Goal: Information Seeking & Learning: Compare options

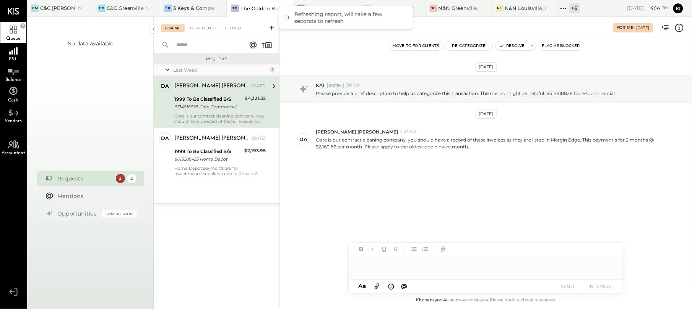
click at [561, 9] on icon at bounding box center [563, 8] width 10 height 10
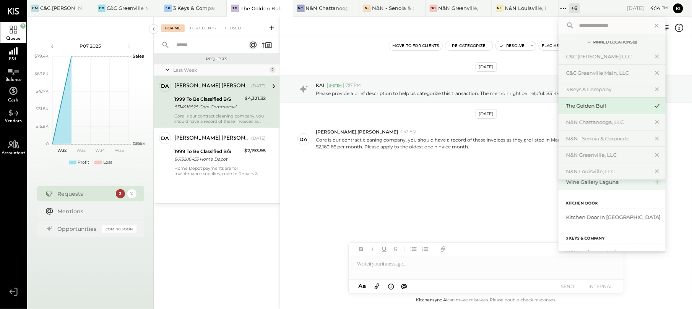
scroll to position [146, 0]
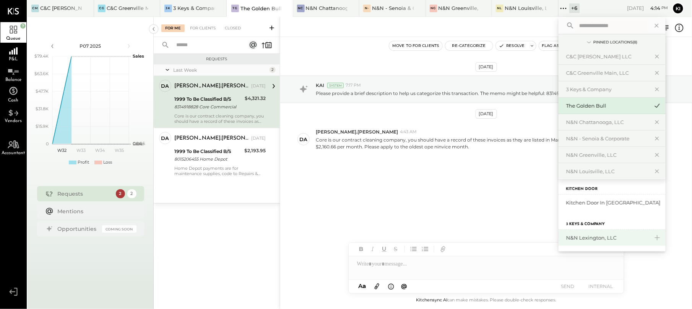
click at [622, 237] on div "N&N Lexington, LLC" at bounding box center [607, 238] width 83 height 7
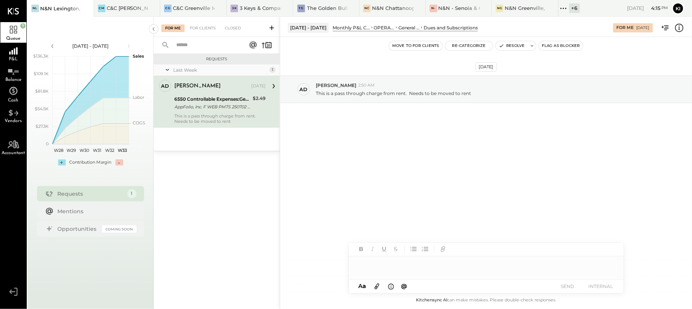
click at [222, 98] on div "6550 Controllable Expenses:General & Administrative Expenses:Dues and Subscript…" at bounding box center [212, 100] width 76 height 8
click at [393, 168] on div "[DATE] ad [PERSON_NAME] 2:50 AM This is a pass through charge from rent. Needs …" at bounding box center [485, 163] width 411 height 253
click at [248, 97] on div "6550 Controllable Expenses:General & Administrative Expenses:Dues and Subscript…" at bounding box center [212, 100] width 76 height 8
click at [676, 31] on icon at bounding box center [679, 28] width 10 height 10
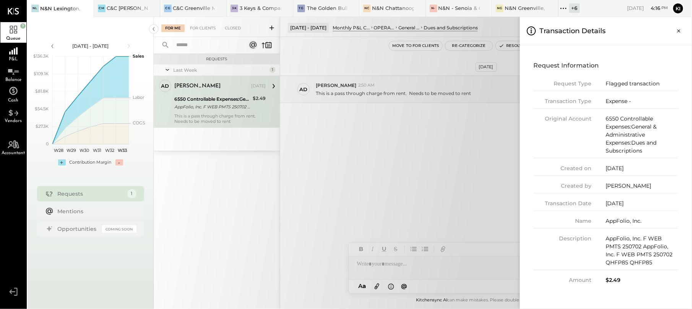
click at [339, 101] on div "For Me For Clients Closed Requests Last Week 1 ad [PERSON_NAME] Owner [PERSON_N…" at bounding box center [423, 163] width 538 height 293
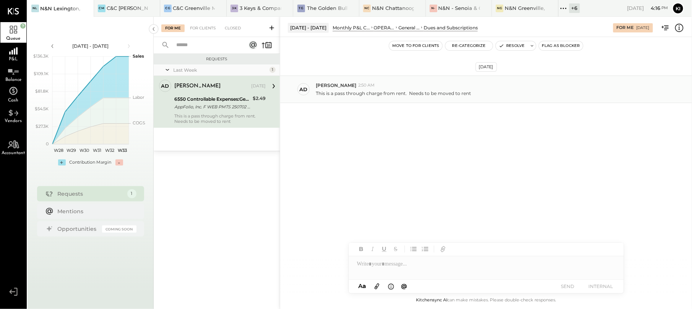
click at [358, 100] on div "ad [PERSON_NAME] 2:50 AM This is a pass through charge from rent. Needs to be m…" at bounding box center [485, 90] width 411 height 28
click at [361, 93] on p "This is a pass through charge from rent. Needs to be moved to rent" at bounding box center [393, 93] width 155 height 6
copy div "This is a pass through charge from rent. Needs to be moved to rent KC [PERSON_N…"
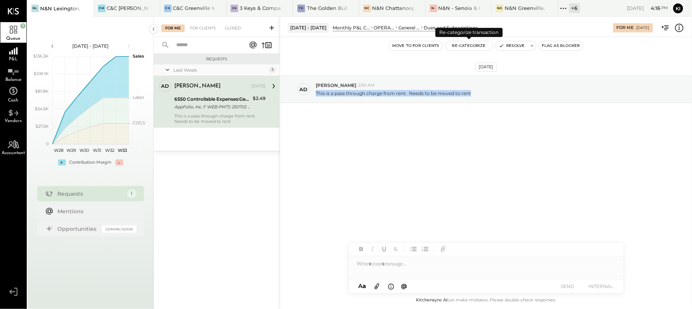
click at [456, 45] on button "Re-Categorize" at bounding box center [468, 45] width 47 height 9
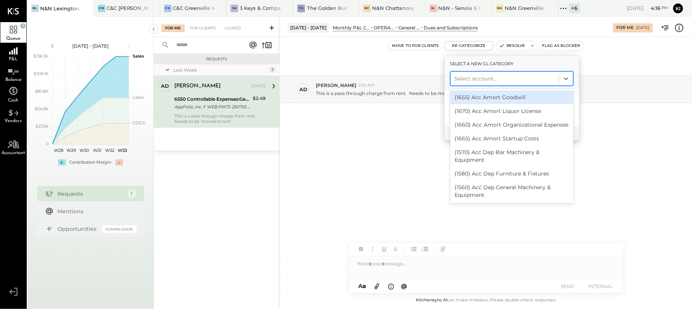
click at [478, 76] on div at bounding box center [504, 78] width 100 height 9
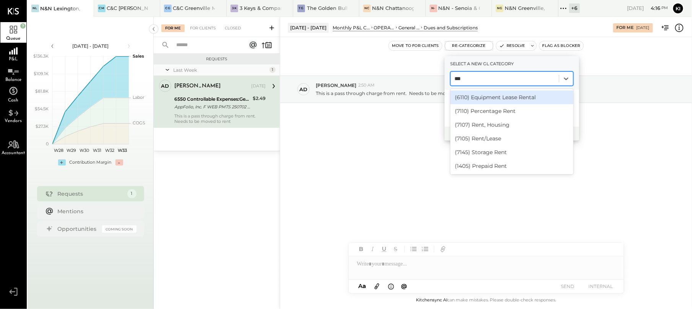
type input "****"
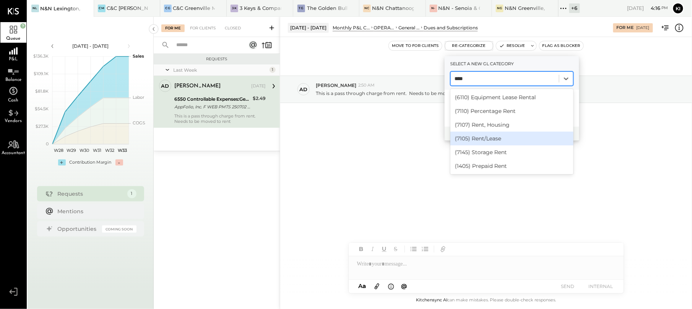
click at [488, 138] on div "(7105) Rent/Lease" at bounding box center [511, 139] width 123 height 14
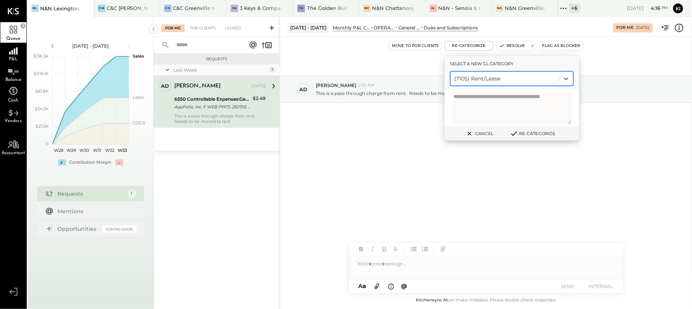
click at [502, 104] on textarea at bounding box center [511, 108] width 119 height 32
type textarea "*"
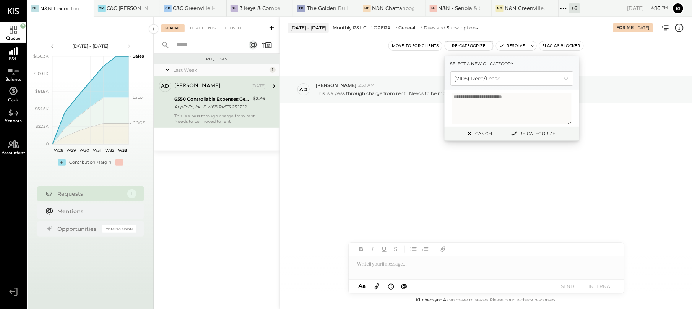
paste textarea "**********"
click at [522, 91] on div "**********" at bounding box center [511, 108] width 134 height 37
click at [549, 109] on textarea "**********" at bounding box center [511, 107] width 119 height 28
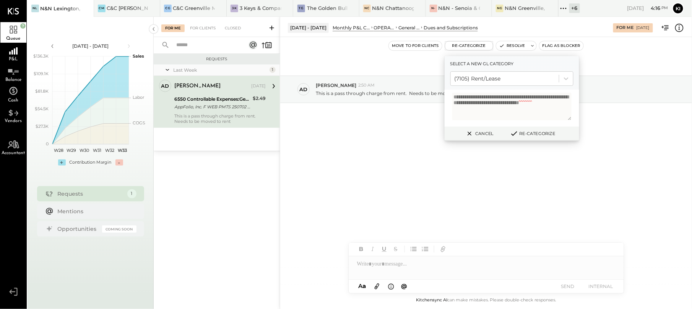
drag, startPoint x: 519, startPoint y: 95, endPoint x: 559, endPoint y: 123, distance: 48.3
click at [559, 123] on div "**********" at bounding box center [511, 108] width 134 height 37
paste textarea "**********"
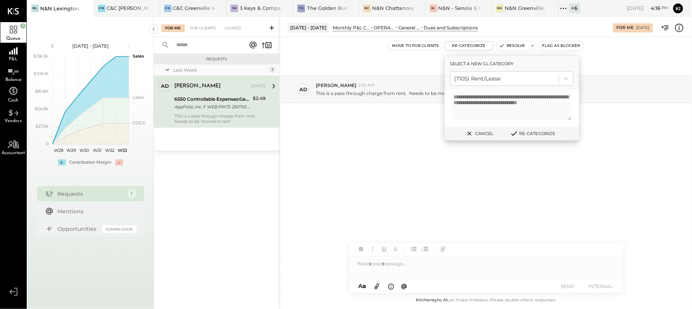
type textarea "**********"
click at [534, 139] on div "Cancel Re-Categorize" at bounding box center [511, 134] width 134 height 14
click at [538, 132] on button "Re-Categorize" at bounding box center [532, 133] width 50 height 9
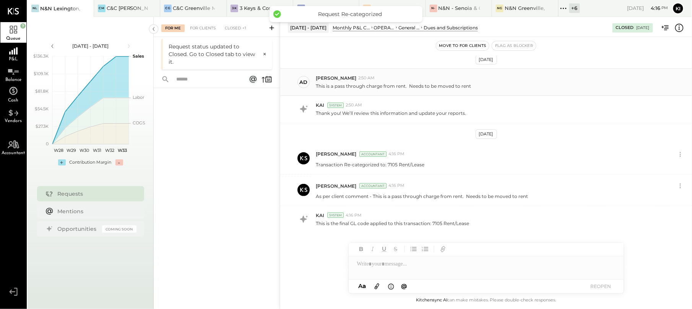
scroll to position [0, 0]
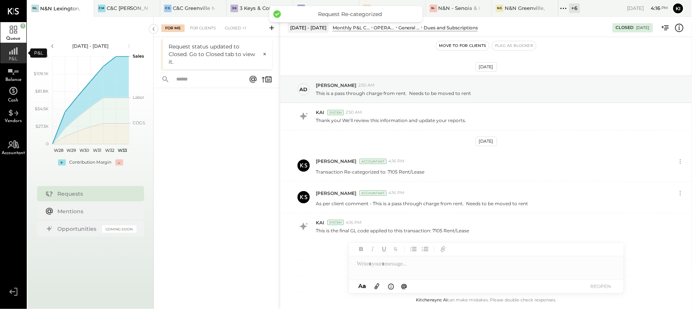
click at [13, 60] on span "P&L" at bounding box center [13, 59] width 9 height 5
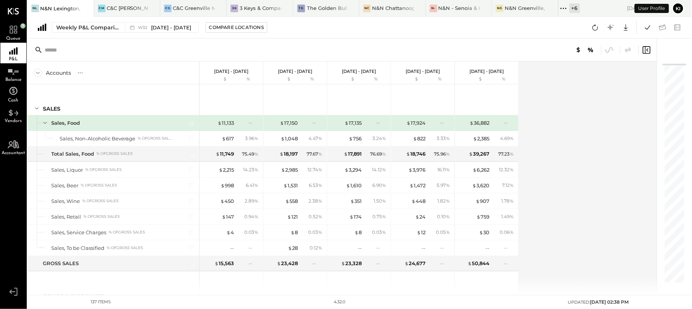
click at [147, 35] on div "Weekly P&L Comparison W32 [DATE] - [DATE] Compare Locations Google Sheets Excel" at bounding box center [360, 28] width 664 height 22
drag, startPoint x: 147, startPoint y: 35, endPoint x: 152, endPoint y: 29, distance: 7.8
click at [152, 29] on span "[DATE] - [DATE]" at bounding box center [171, 27] width 40 height 7
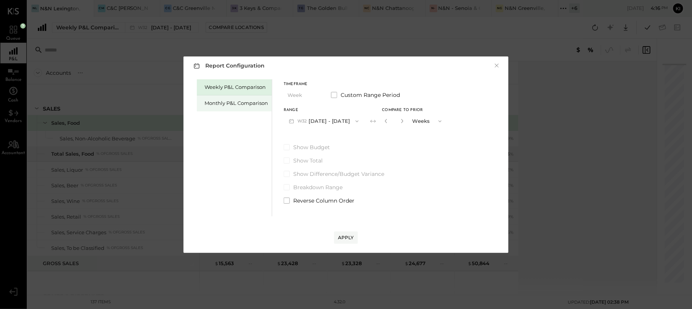
click at [220, 99] on div "Monthly P&L Comparison" at bounding box center [234, 104] width 75 height 16
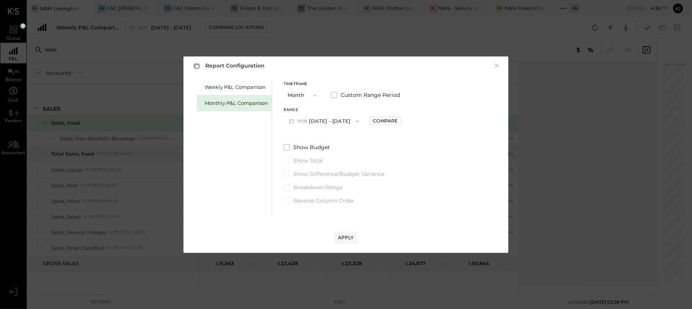
click at [340, 125] on button "M08 [DATE] - [DATE]" at bounding box center [324, 121] width 81 height 14
click at [334, 137] on div "M07 [DATE] - [DATE]" at bounding box center [327, 139] width 87 height 16
click at [373, 122] on div "Compare" at bounding box center [385, 121] width 25 height 6
click at [400, 123] on icon "button" at bounding box center [402, 121] width 5 height 5
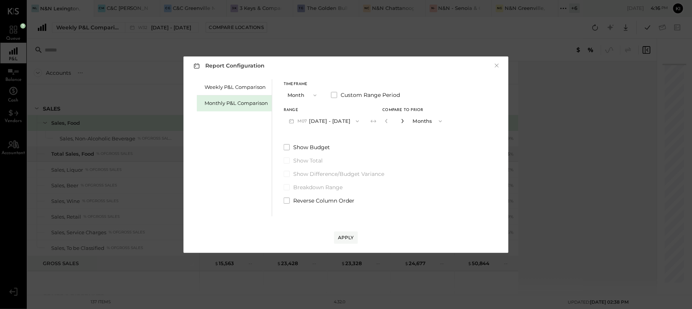
click at [400, 123] on icon "button" at bounding box center [402, 121] width 5 height 5
type input "*"
click at [347, 235] on div "Apply" at bounding box center [346, 238] width 16 height 6
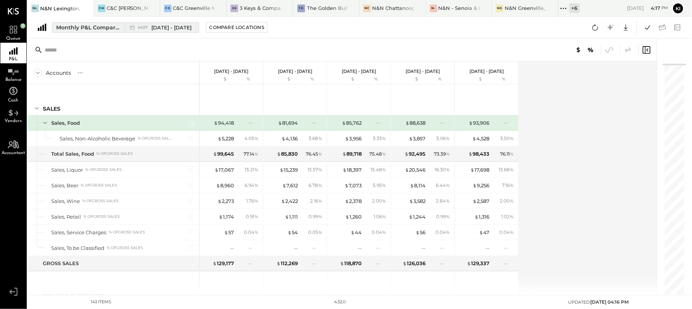
click at [128, 27] on div "M07 [DATE] - [DATE]" at bounding box center [160, 28] width 70 height 10
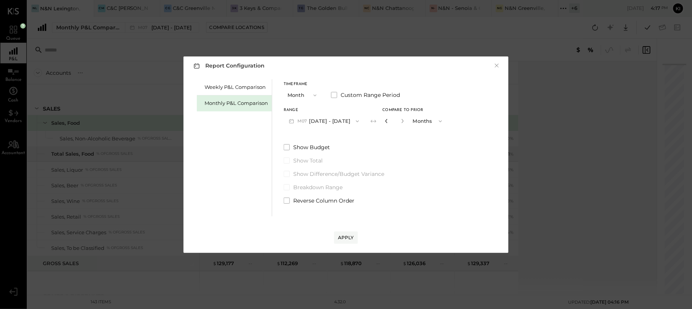
click at [384, 121] on icon "button" at bounding box center [386, 121] width 5 height 5
type input "*"
click at [351, 237] on div "Apply" at bounding box center [346, 238] width 16 height 6
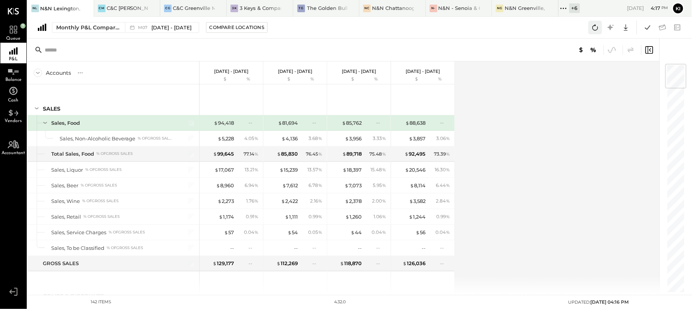
click at [597, 29] on icon at bounding box center [595, 27] width 6 height 6
click at [595, 35] on div "Monthly P&L Comparison M07 [DATE] - [DATE] Compare Locations Google Sheets Excel" at bounding box center [360, 28] width 664 height 22
click at [595, 34] on button at bounding box center [595, 28] width 14 height 14
click at [595, 31] on icon at bounding box center [595, 28] width 10 height 10
click at [654, 23] on button at bounding box center [647, 28] width 14 height 14
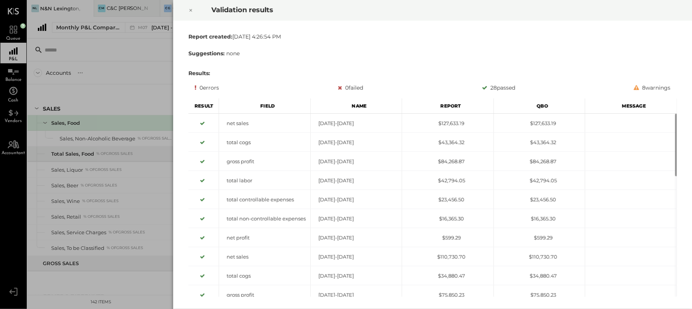
drag, startPoint x: 190, startPoint y: 11, endPoint x: 187, endPoint y: 18, distance: 8.2
click at [190, 11] on icon at bounding box center [190, 10] width 5 height 9
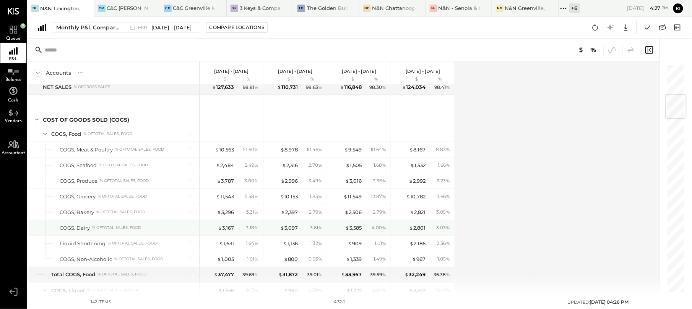
scroll to position [204, 0]
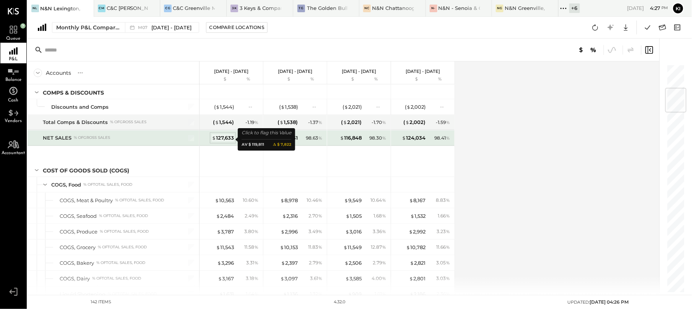
click at [225, 141] on div "$ 127,633" at bounding box center [223, 137] width 22 height 7
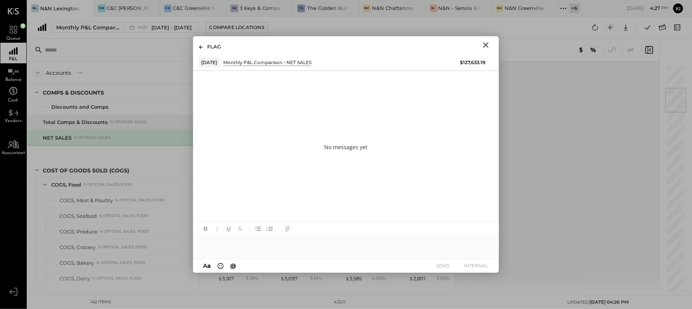
click at [488, 44] on icon "Close" at bounding box center [485, 45] width 9 height 9
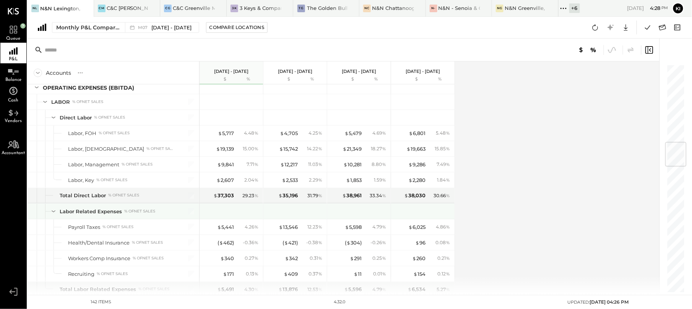
scroll to position [764, 0]
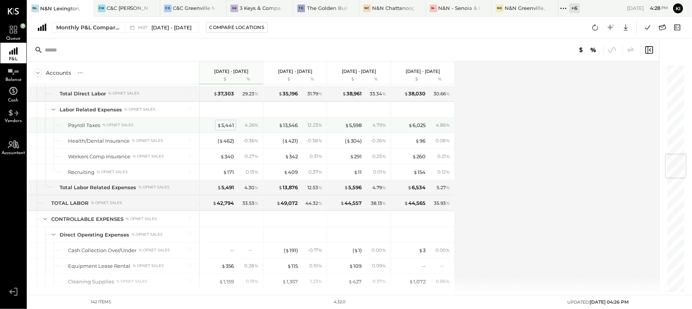
click at [228, 129] on div "$ 5,441" at bounding box center [225, 125] width 17 height 7
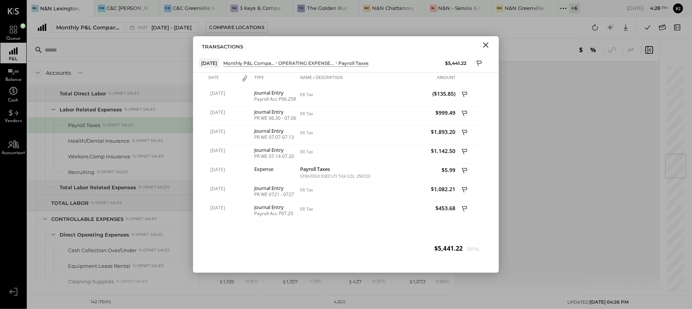
click at [485, 43] on icon "Close" at bounding box center [485, 45] width 9 height 9
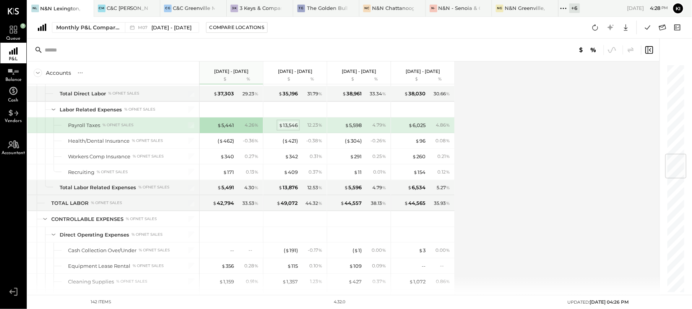
click at [289, 129] on div "$ 13,546" at bounding box center [288, 125] width 19 height 7
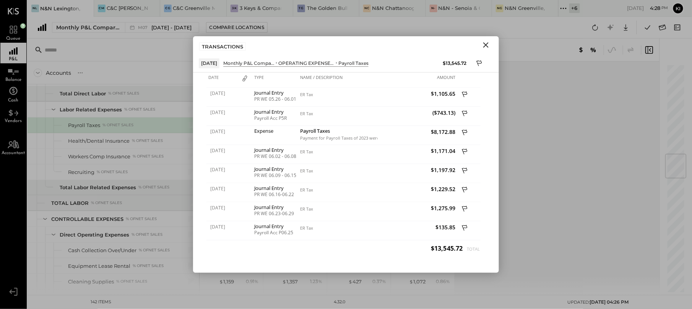
click at [488, 46] on icon "Close" at bounding box center [485, 44] width 5 height 5
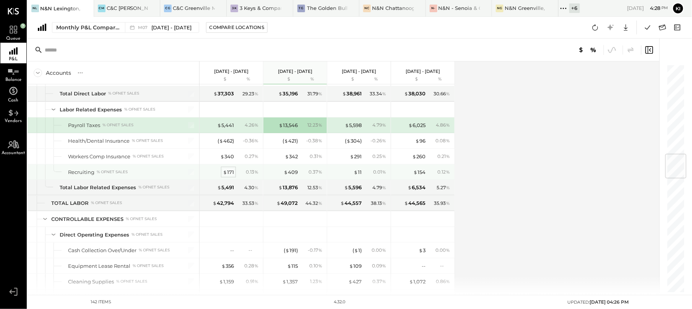
click at [229, 176] on div "$ 171" at bounding box center [228, 172] width 11 height 7
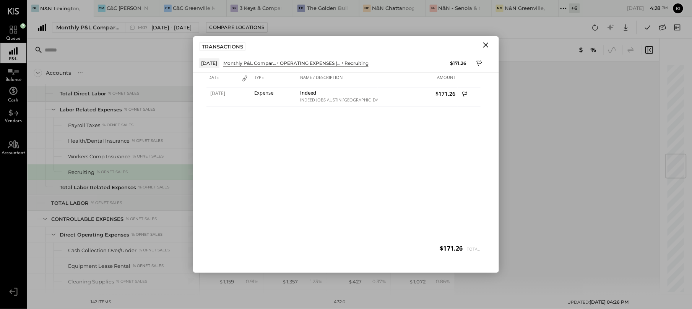
click at [486, 46] on icon "Close" at bounding box center [485, 44] width 5 height 5
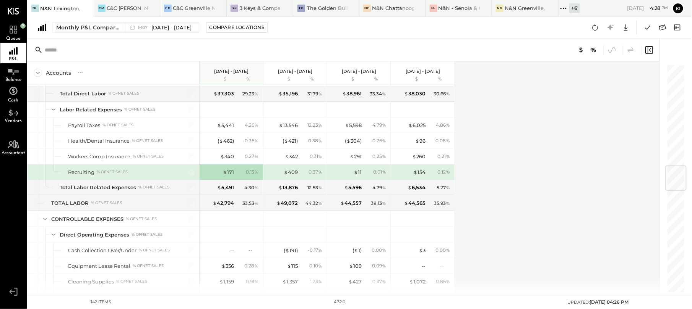
scroll to position [866, 0]
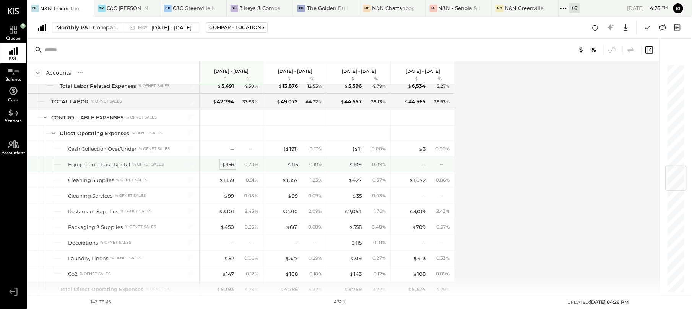
click at [229, 168] on div "$ 356" at bounding box center [227, 164] width 13 height 7
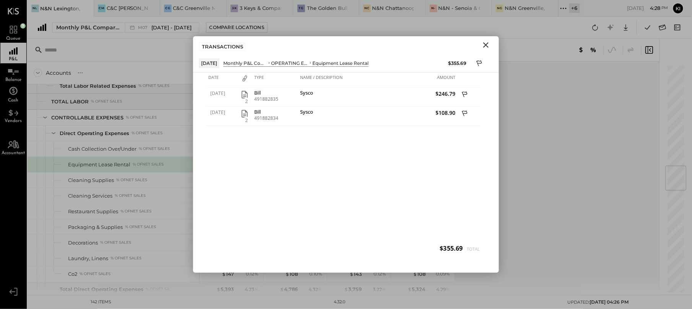
click at [482, 45] on icon "Close" at bounding box center [485, 45] width 9 height 9
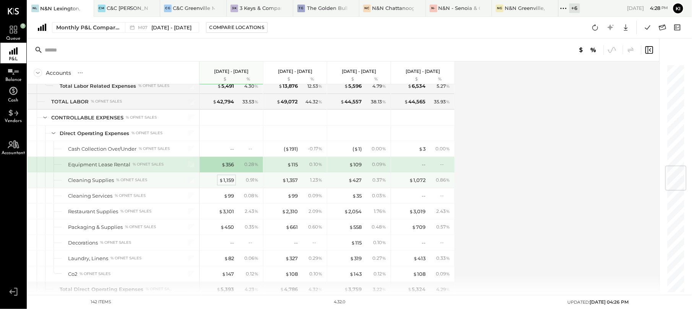
click at [224, 184] on div "$ 1,159" at bounding box center [226, 180] width 15 height 7
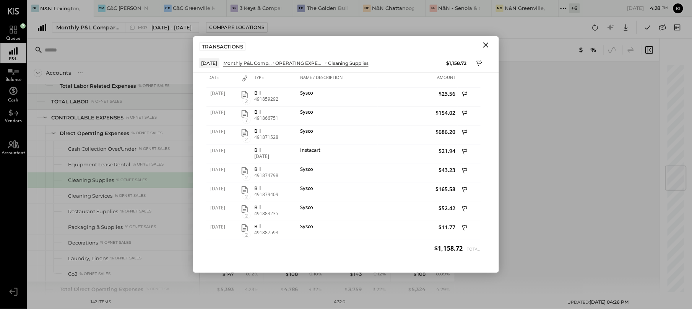
click at [486, 43] on icon "Close" at bounding box center [485, 45] width 9 height 9
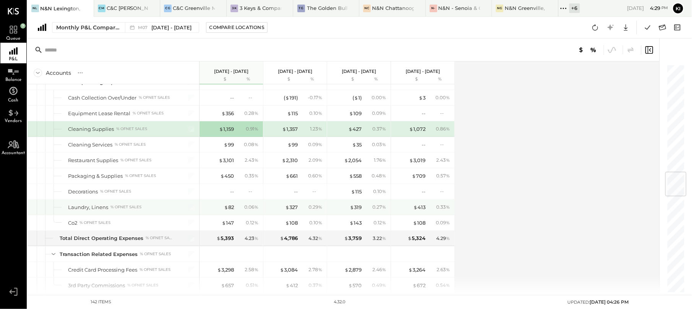
scroll to position [968, 0]
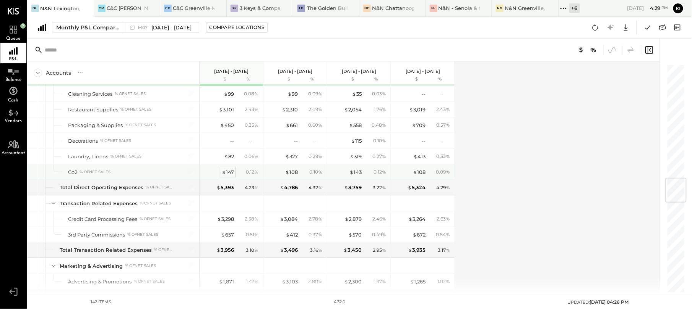
click at [227, 176] on div "$ 147" at bounding box center [228, 172] width 12 height 7
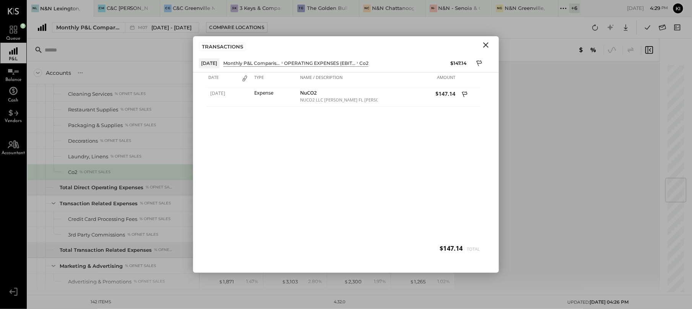
click at [482, 47] on icon "Close" at bounding box center [485, 45] width 9 height 9
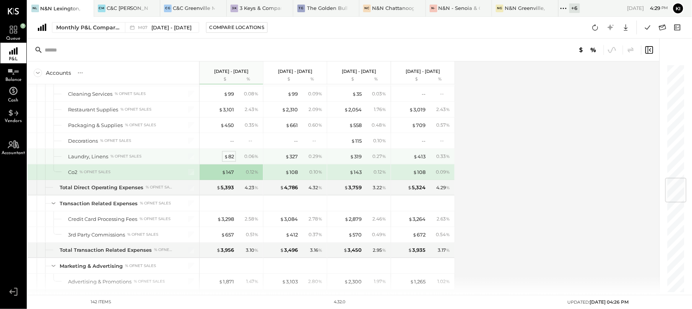
click at [233, 160] on div "$ 82" at bounding box center [229, 156] width 10 height 7
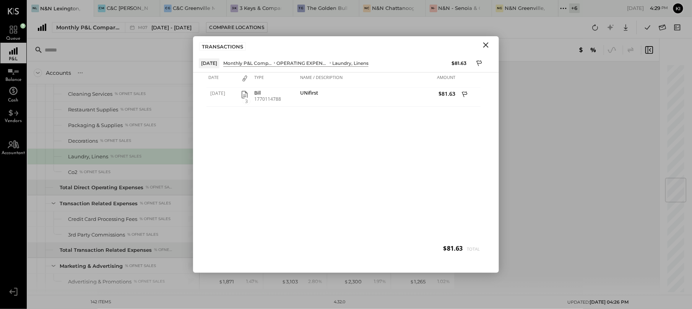
click at [484, 46] on icon "Close" at bounding box center [485, 44] width 5 height 5
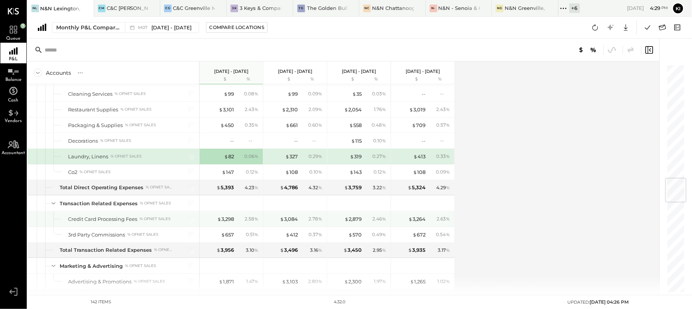
scroll to position [1019, 0]
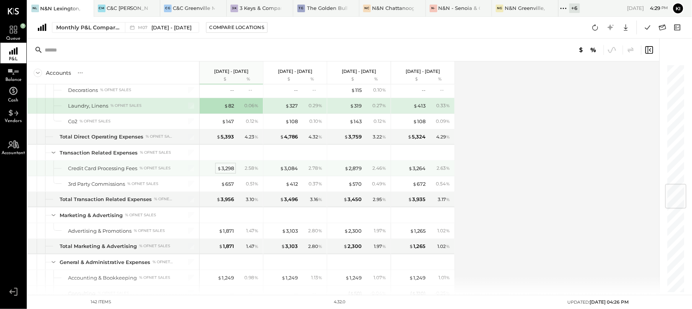
click at [225, 172] on div "$ 3,298" at bounding box center [225, 168] width 17 height 7
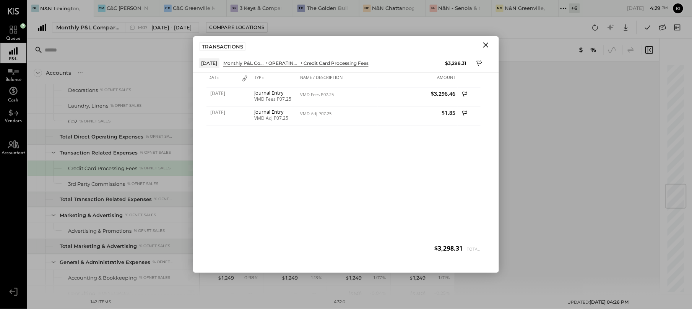
click at [486, 47] on icon "Close" at bounding box center [485, 45] width 9 height 9
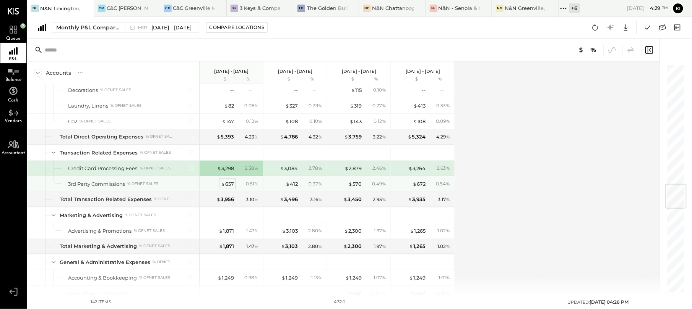
click at [228, 188] on div "$ 657" at bounding box center [227, 184] width 13 height 7
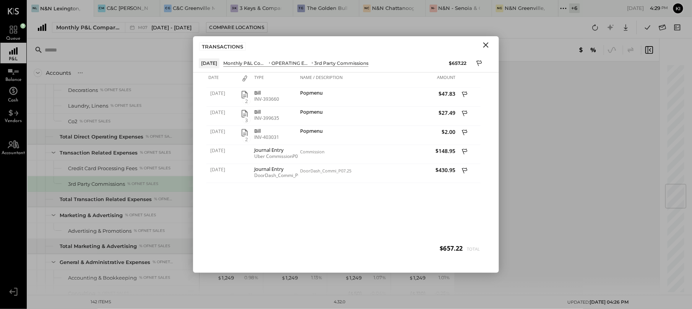
click at [485, 46] on icon "Close" at bounding box center [485, 44] width 5 height 5
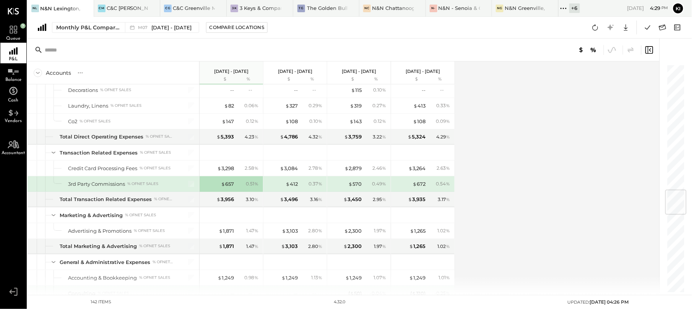
scroll to position [1070, 0]
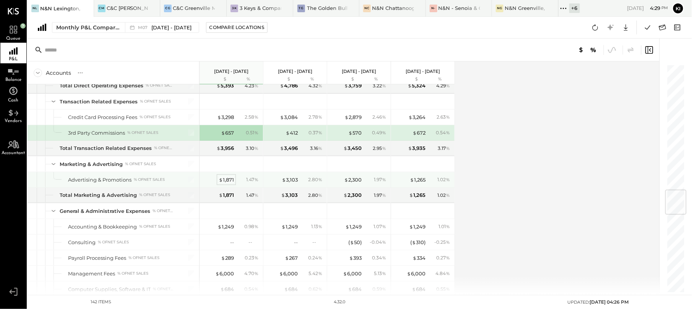
click at [229, 184] on div "$ 1,871" at bounding box center [226, 180] width 15 height 7
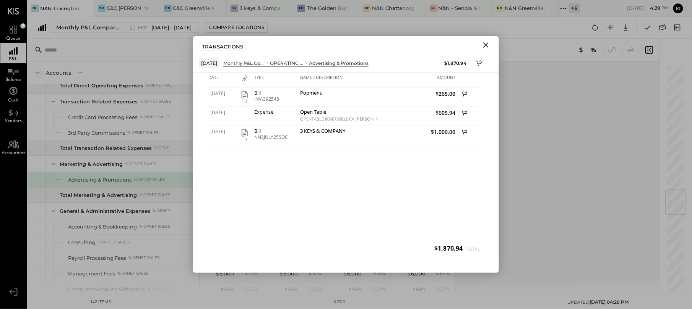
click at [483, 47] on icon "Close" at bounding box center [485, 45] width 9 height 9
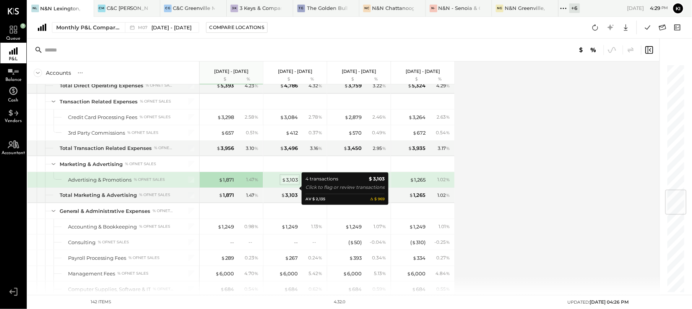
click at [289, 184] on div "$ 3,103" at bounding box center [290, 180] width 16 height 7
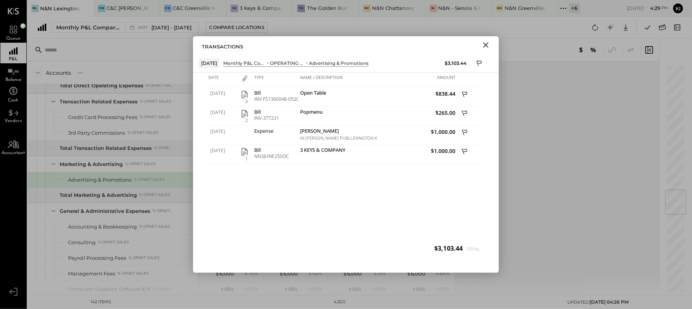
click at [488, 42] on icon "Close" at bounding box center [485, 45] width 9 height 9
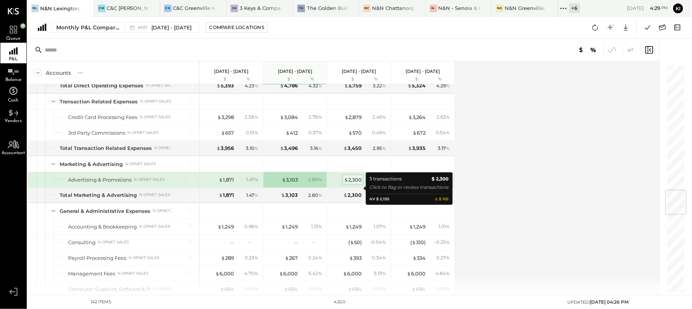
click at [352, 184] on div "$ 2,300" at bounding box center [353, 180] width 18 height 7
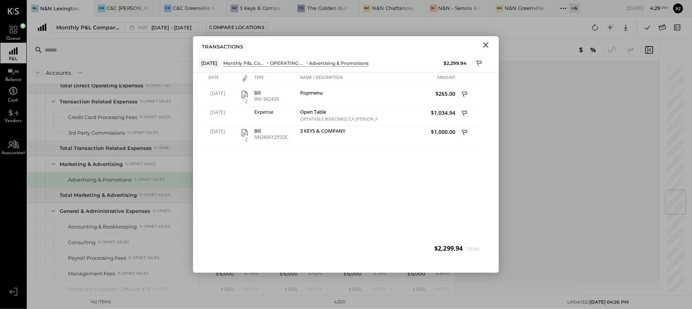
click at [491, 42] on button "Close" at bounding box center [486, 45] width 14 height 10
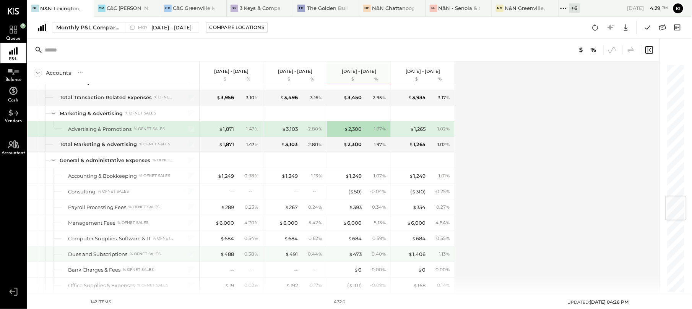
scroll to position [1171, 0]
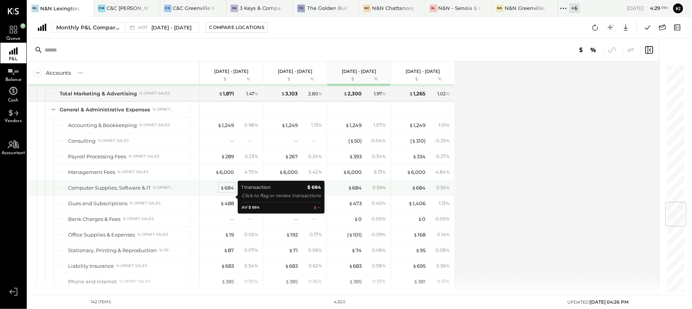
click at [232, 192] on div "$ 684" at bounding box center [227, 188] width 14 height 7
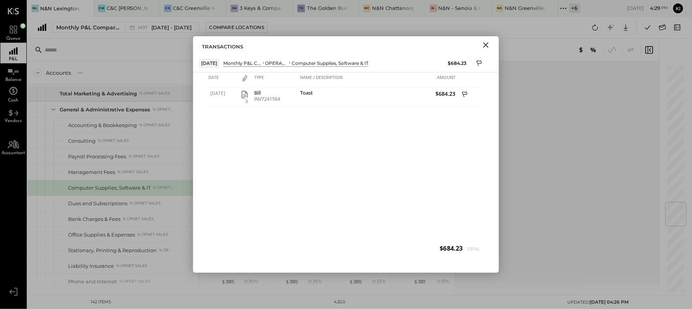
click at [489, 45] on icon "Close" at bounding box center [485, 45] width 9 height 9
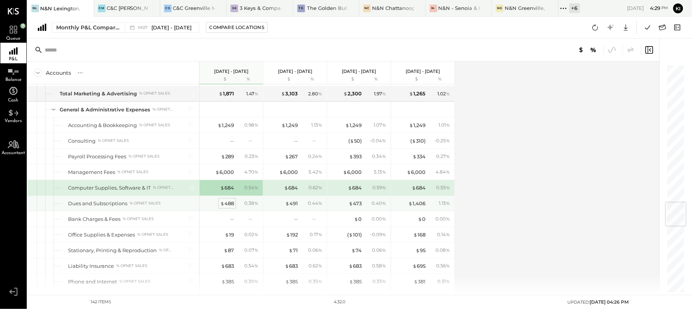
click at [230, 207] on div "$ 488" at bounding box center [227, 203] width 14 height 7
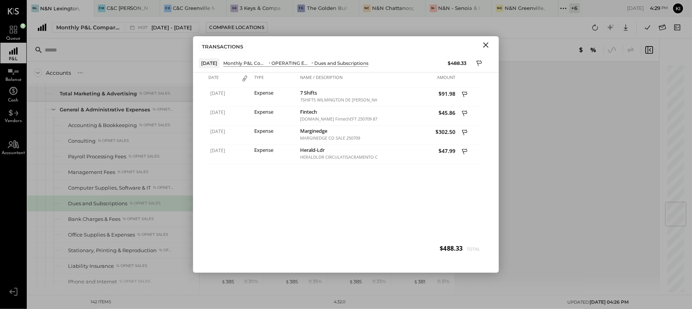
click at [482, 47] on icon "Close" at bounding box center [485, 45] width 9 height 9
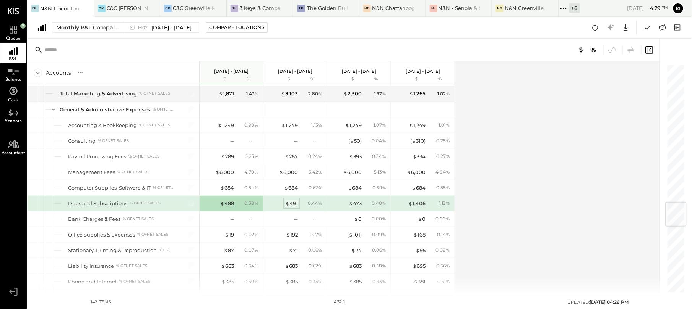
click at [297, 207] on div "$ 491" at bounding box center [291, 203] width 13 height 7
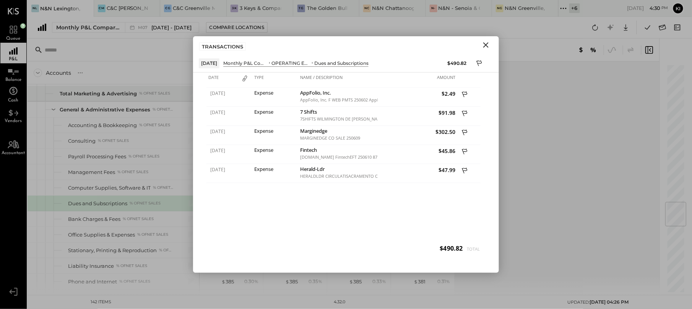
click at [487, 48] on icon "Close" at bounding box center [485, 45] width 9 height 9
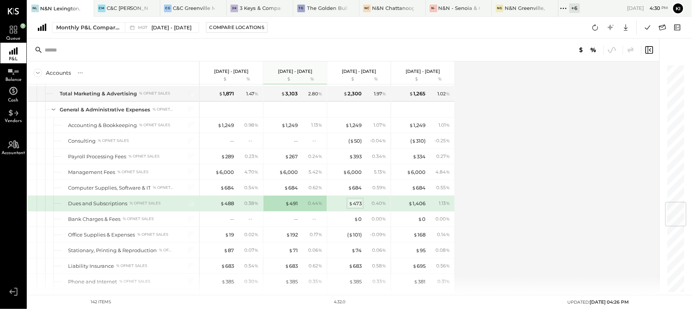
click at [358, 207] on div "$ 473" at bounding box center [354, 203] width 13 height 7
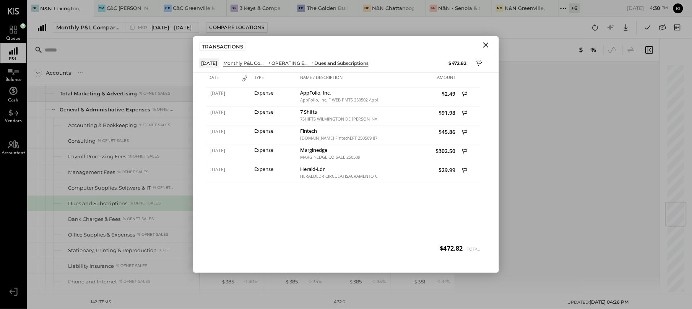
click at [483, 46] on icon "Close" at bounding box center [485, 45] width 9 height 9
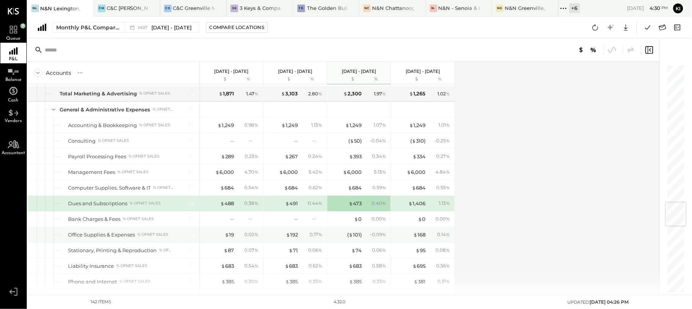
scroll to position [1223, 0]
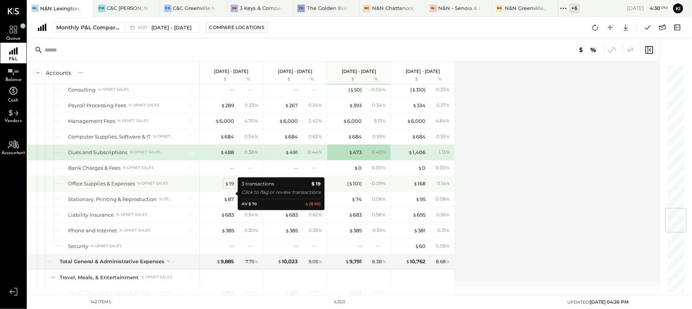
click at [226, 187] on span "$" at bounding box center [227, 184] width 4 height 6
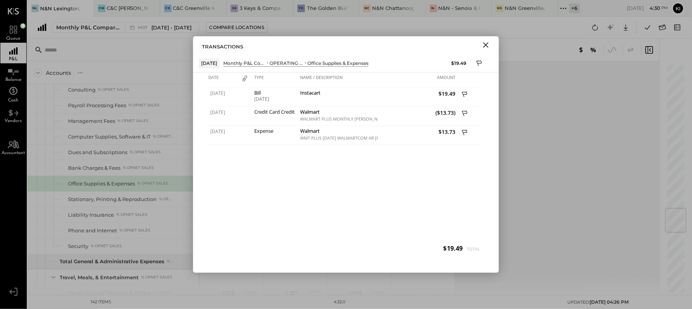
click at [485, 46] on icon "Close" at bounding box center [485, 44] width 5 height 5
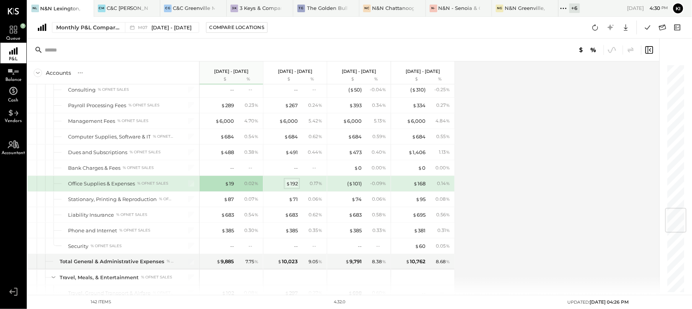
click at [289, 187] on span "$" at bounding box center [288, 184] width 4 height 6
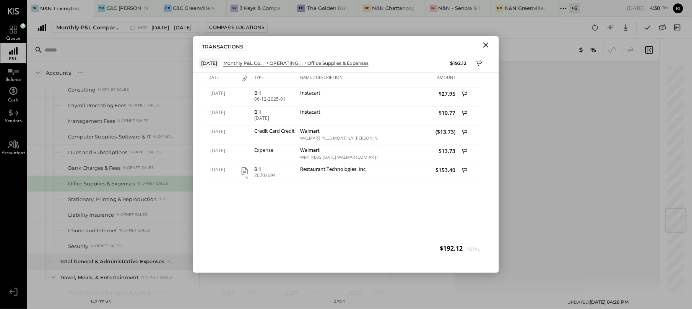
click at [532, 175] on div "Accounts S % GL [DATE] - [DATE] $ % [DATE] - [DATE] $ % [DATE] - [DATE] $ % [DA…" at bounding box center [344, 179] width 633 height 234
click at [488, 41] on icon "Close" at bounding box center [485, 45] width 9 height 9
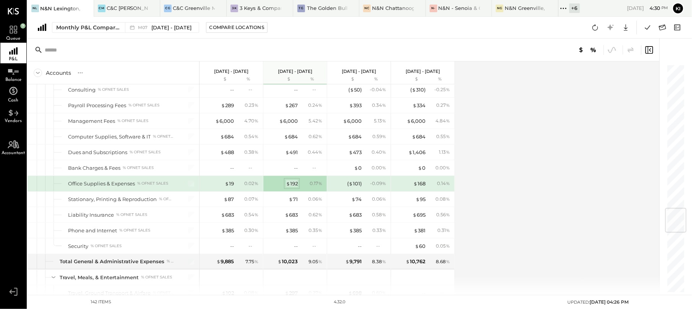
click at [291, 188] on div "$ 192" at bounding box center [292, 183] width 12 height 7
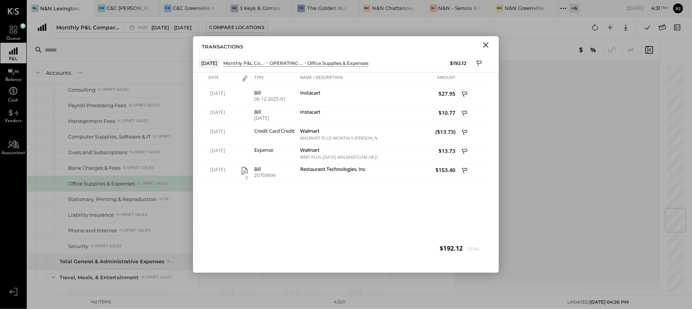
drag, startPoint x: 485, startPoint y: 41, endPoint x: 562, endPoint y: 65, distance: 80.4
click at [485, 41] on icon "Close" at bounding box center [485, 45] width 9 height 9
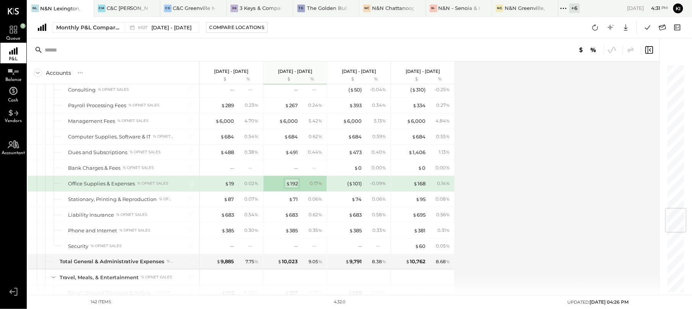
click at [288, 187] on span "$" at bounding box center [288, 184] width 4 height 6
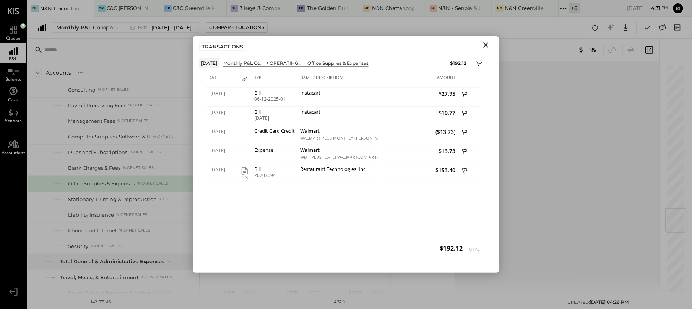
click at [484, 47] on icon "Close" at bounding box center [485, 44] width 5 height 5
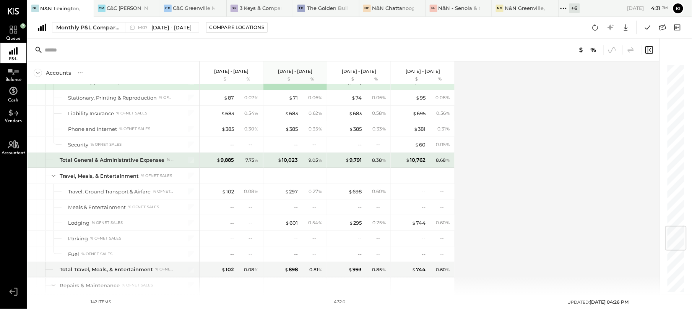
scroll to position [1426, 0]
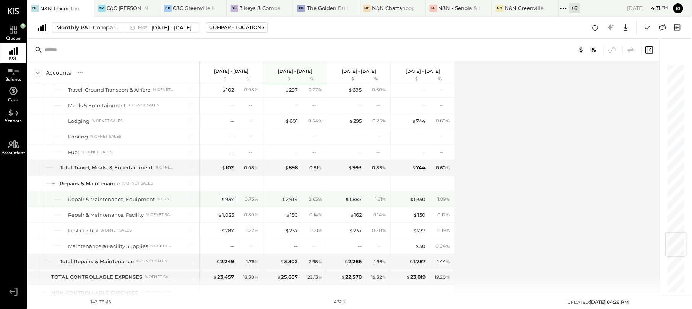
click at [232, 203] on div "$ 937" at bounding box center [227, 199] width 13 height 7
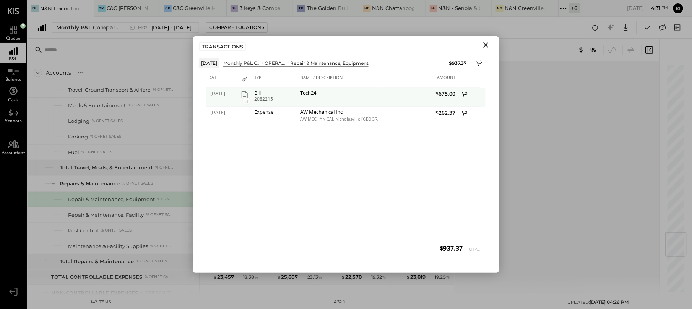
click at [243, 92] on icon "button" at bounding box center [244, 94] width 9 height 9
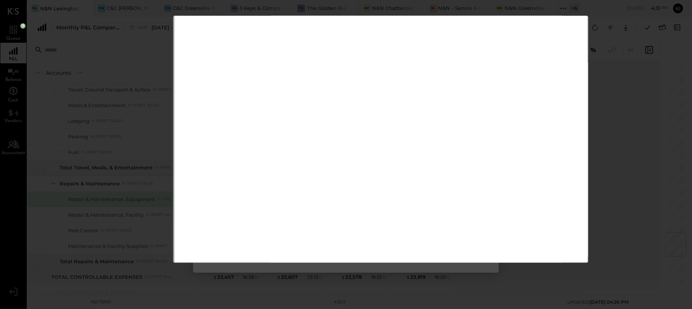
scroll to position [97, 0]
click at [385, 240] on img at bounding box center [380, 241] width 13 height 17
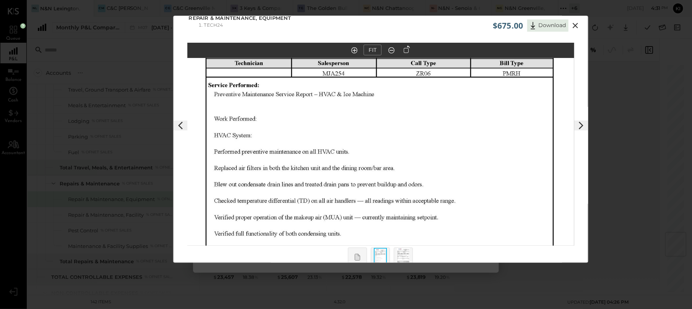
scroll to position [0, 0]
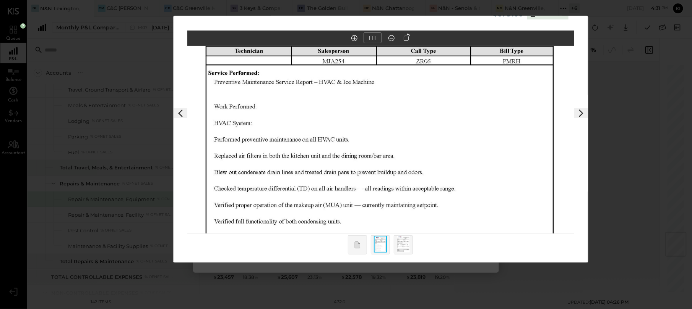
click at [405, 245] on img at bounding box center [403, 244] width 13 height 17
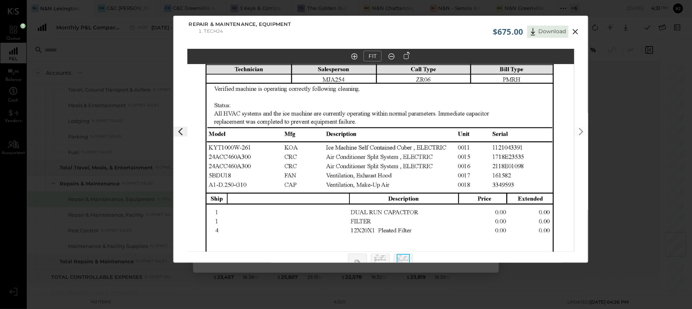
click at [575, 32] on icon at bounding box center [574, 31] width 9 height 9
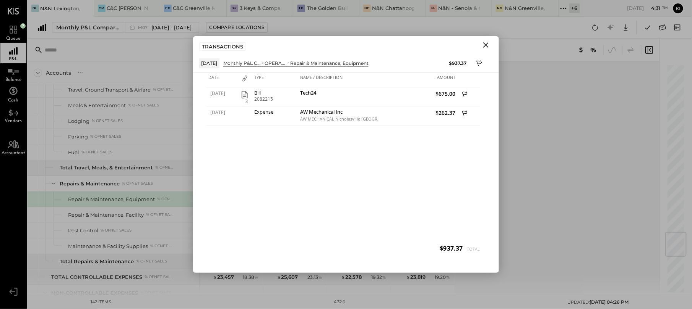
click at [485, 44] on icon "Close" at bounding box center [485, 44] width 5 height 5
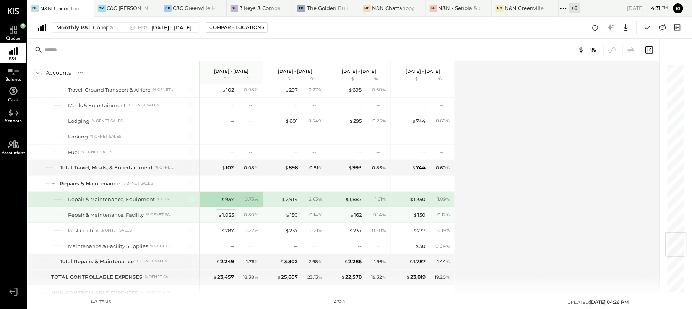
click at [224, 219] on div "$ 1,025" at bounding box center [226, 215] width 16 height 7
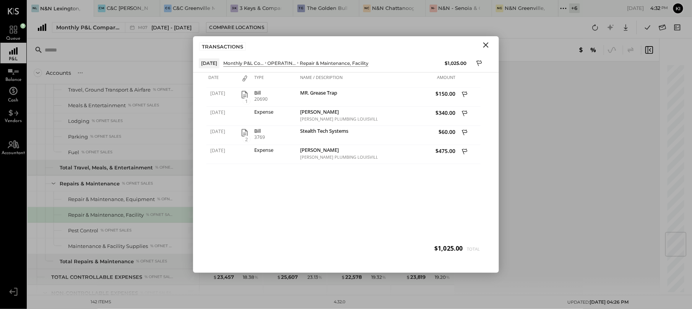
click at [488, 47] on icon "Close" at bounding box center [485, 44] width 5 height 5
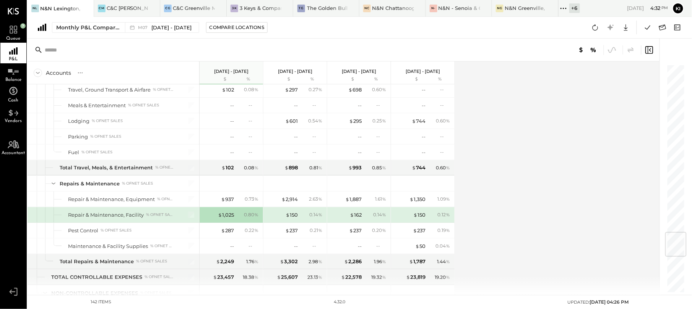
scroll to position [1528, 0]
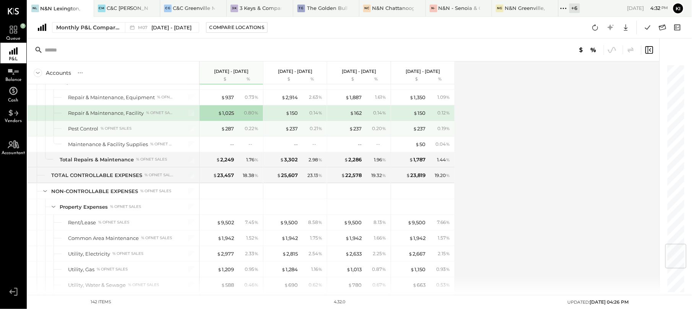
click at [228, 136] on div "$ 287 0.22 %" at bounding box center [231, 128] width 57 height 15
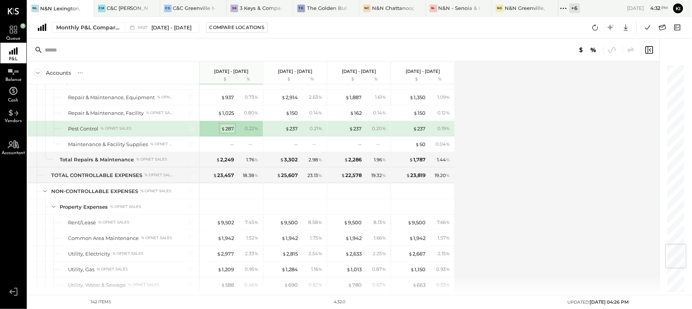
click at [228, 133] on div "$ 287" at bounding box center [227, 128] width 13 height 7
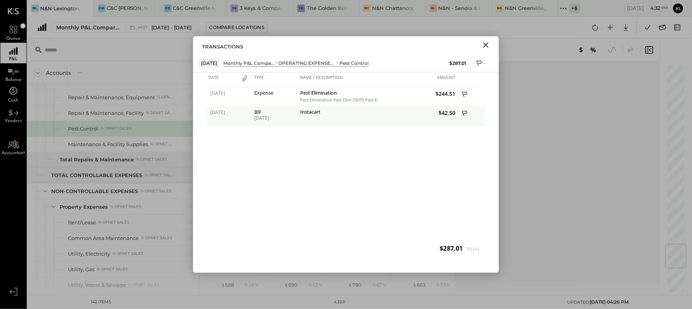
click at [299, 121] on div "Instacart" at bounding box center [337, 116] width 79 height 19
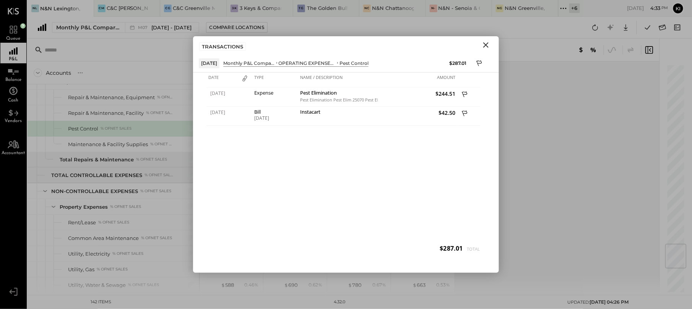
click at [488, 46] on icon "Close" at bounding box center [485, 45] width 9 height 9
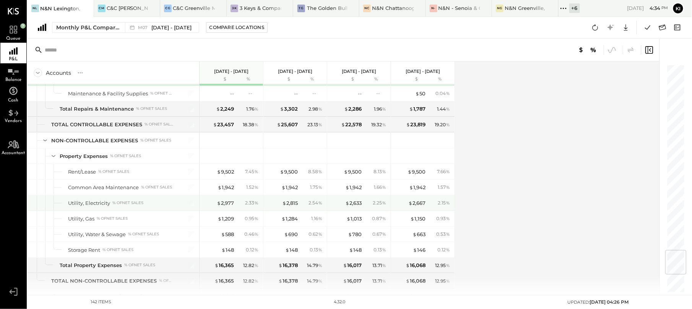
scroll to position [1630, 0]
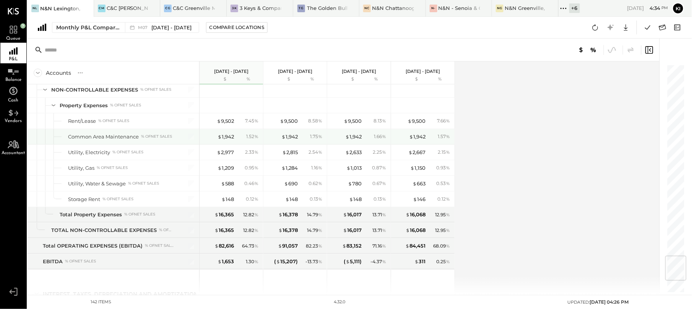
click at [224, 144] on div "$ 1,942 1.52 %" at bounding box center [231, 136] width 57 height 15
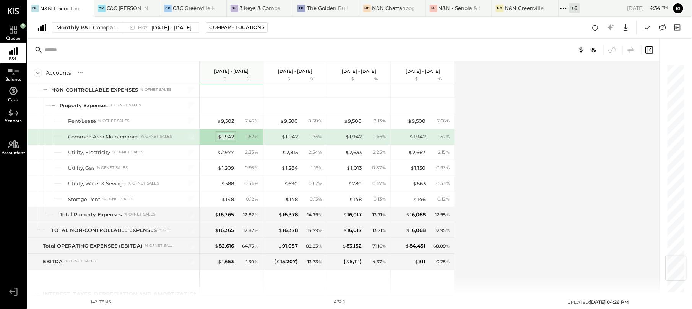
click at [224, 141] on div "$ 1,942" at bounding box center [225, 136] width 16 height 7
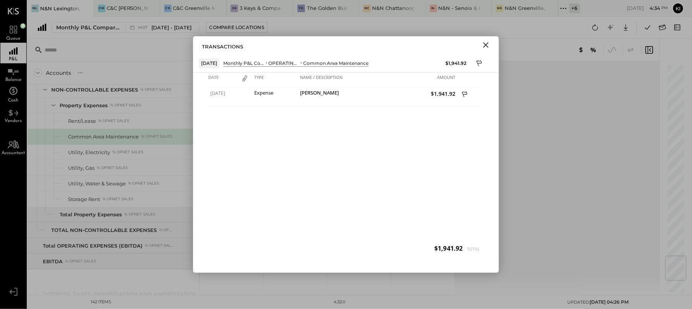
click at [482, 46] on icon "Close" at bounding box center [485, 45] width 9 height 9
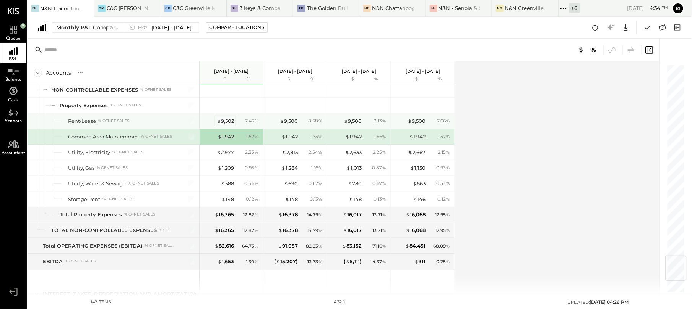
click at [220, 125] on div "$ 9,502" at bounding box center [225, 121] width 17 height 7
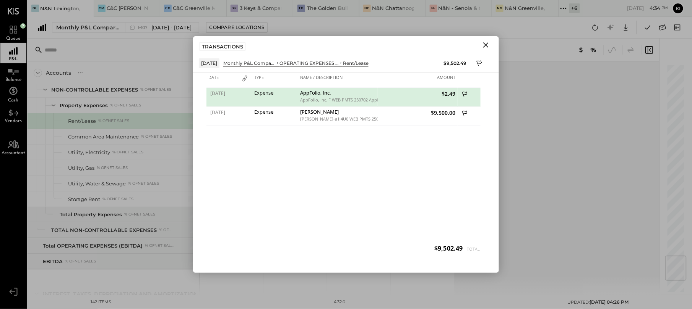
click at [488, 45] on icon "Close" at bounding box center [485, 45] width 9 height 9
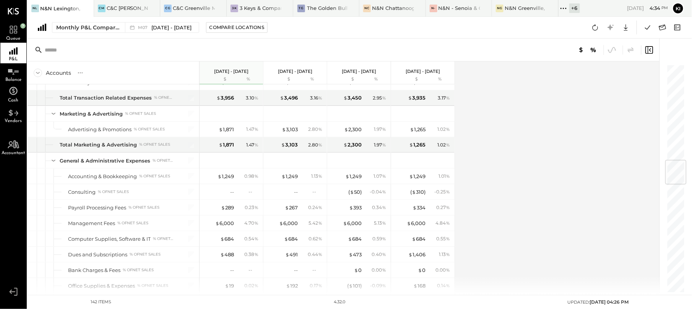
scroll to position [815, 0]
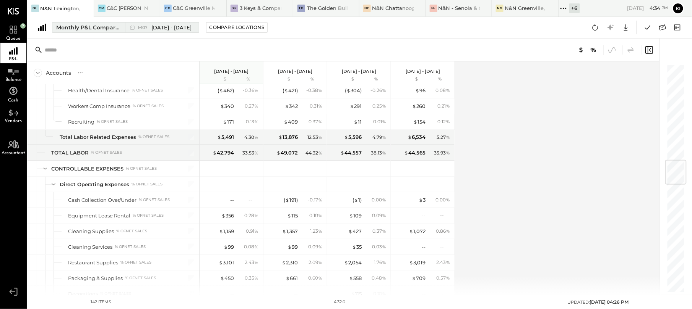
click at [176, 28] on span "[DATE] - [DATE]" at bounding box center [172, 27] width 40 height 7
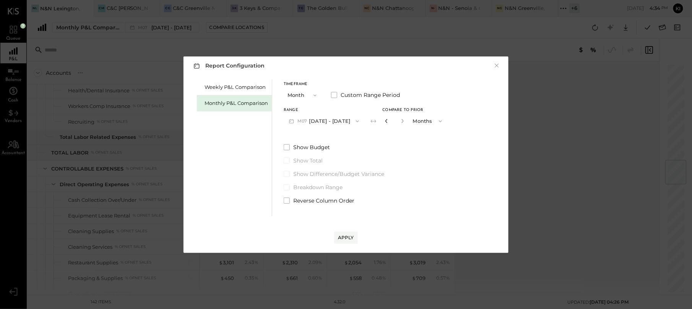
click at [384, 123] on icon "button" at bounding box center [386, 121] width 5 height 5
type input "*"
click at [384, 123] on icon "button" at bounding box center [386, 121] width 5 height 5
click at [348, 239] on div "Apply" at bounding box center [346, 238] width 16 height 6
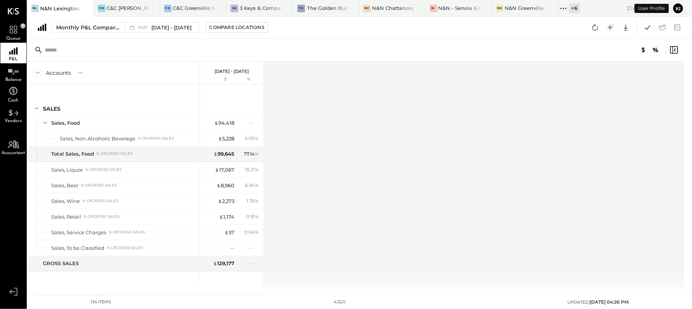
scroll to position [1440, 0]
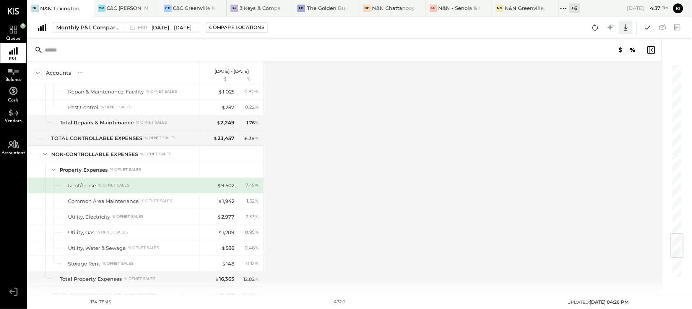
click at [628, 25] on icon at bounding box center [625, 28] width 10 height 10
click at [611, 54] on div "Google Sheets" at bounding box center [601, 56] width 61 height 16
click at [15, 78] on span "Balance" at bounding box center [13, 80] width 16 height 5
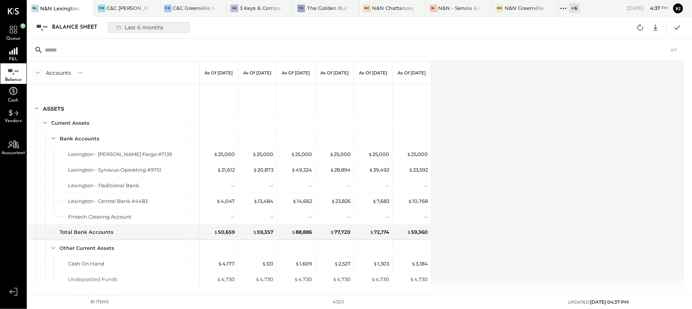
click at [149, 32] on button "Last 6 months" at bounding box center [149, 27] width 82 height 11
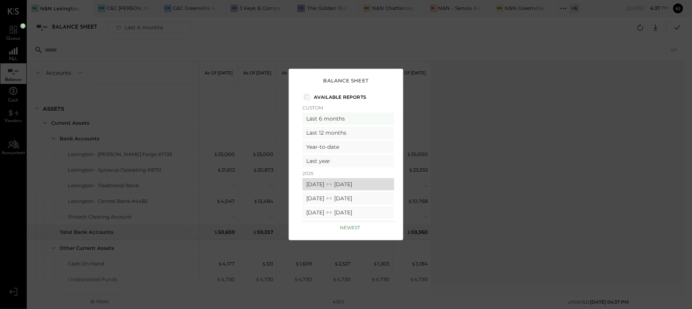
click at [324, 182] on div "[DATE] [DATE]" at bounding box center [348, 184] width 92 height 12
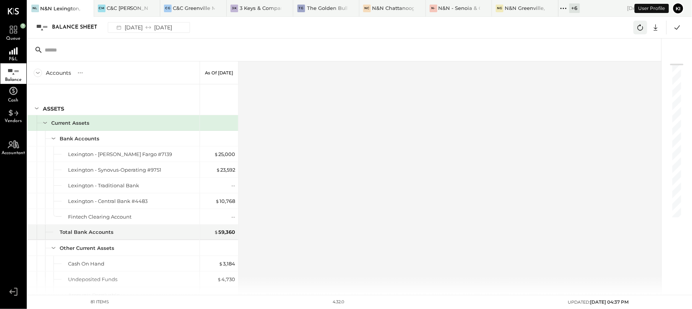
click at [635, 31] on button at bounding box center [640, 28] width 14 height 14
click at [675, 28] on icon at bounding box center [676, 27] width 5 height 4
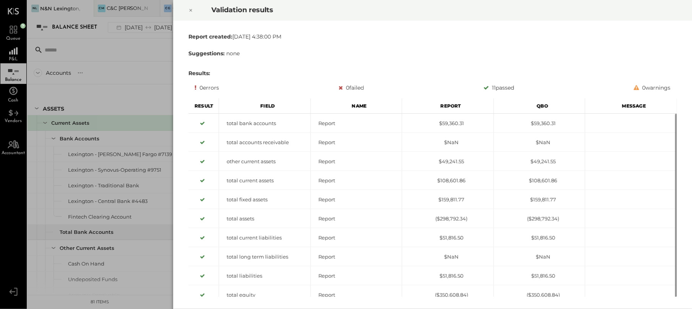
click at [190, 3] on div at bounding box center [190, 10] width 17 height 21
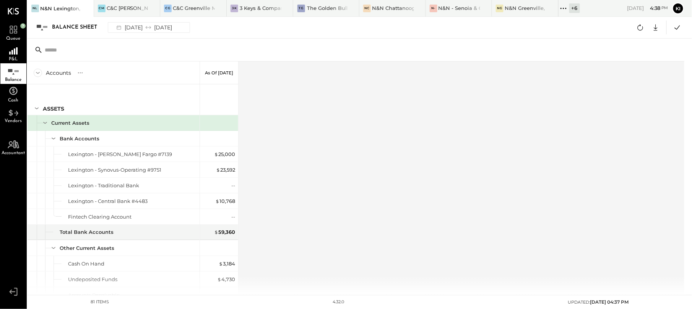
click at [662, 22] on div "Google Sheets Excel" at bounding box center [649, 28] width 33 height 14
click at [655, 26] on icon at bounding box center [655, 28] width 10 height 10
click at [638, 55] on div "Google Sheets" at bounding box center [631, 56] width 61 height 16
click at [333, 92] on div "Accounts S GL As of [DATE] ASSETS Current Assets Bank Accounts [GEOGRAPHIC_DATA…" at bounding box center [357, 179] width 658 height 234
click at [15, 29] on icon at bounding box center [13, 28] width 14 height 11
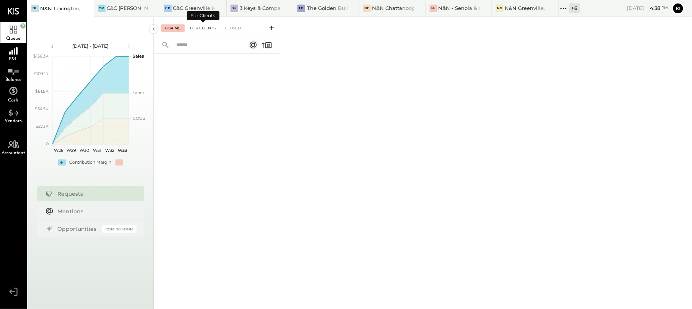
click at [202, 28] on div "For Clients" at bounding box center [202, 28] width 33 height 8
click at [274, 28] on icon at bounding box center [272, 28] width 8 height 8
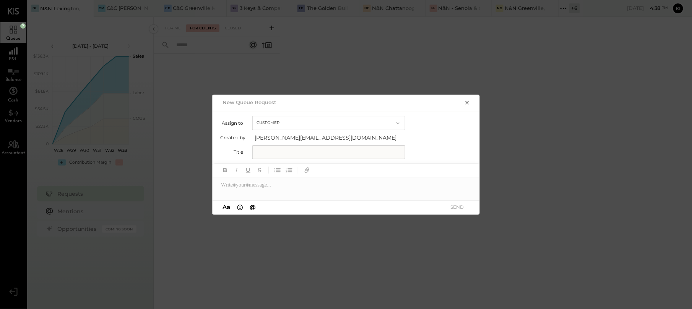
click at [297, 191] on div at bounding box center [345, 185] width 267 height 15
paste div
click at [294, 152] on input "text" at bounding box center [328, 153] width 153 height 14
click at [368, 182] on div "**********" at bounding box center [345, 189] width 267 height 23
click at [410, 190] on div "**********" at bounding box center [345, 189] width 267 height 23
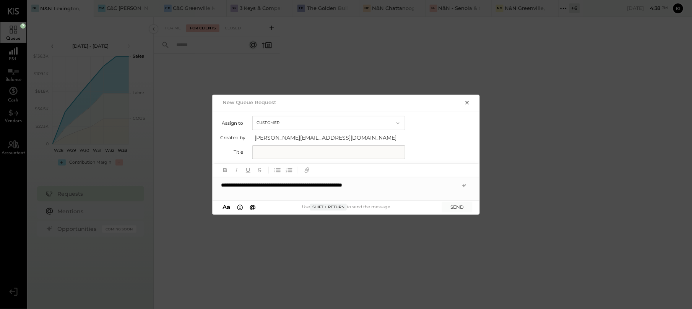
click at [410, 190] on div "**********" at bounding box center [345, 189] width 267 height 23
click at [379, 190] on div "**********" at bounding box center [345, 189] width 267 height 23
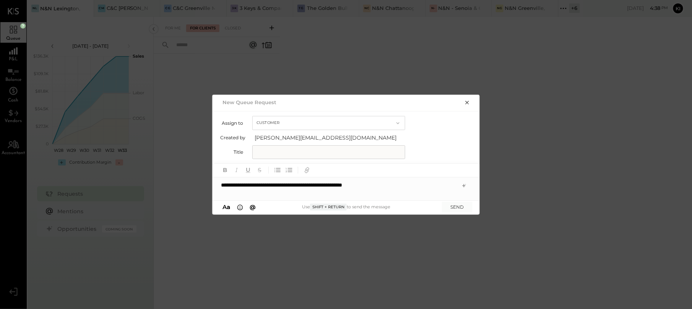
click at [379, 190] on div "**********" at bounding box center [345, 189] width 267 height 23
click at [376, 183] on div "**********" at bounding box center [345, 189] width 267 height 23
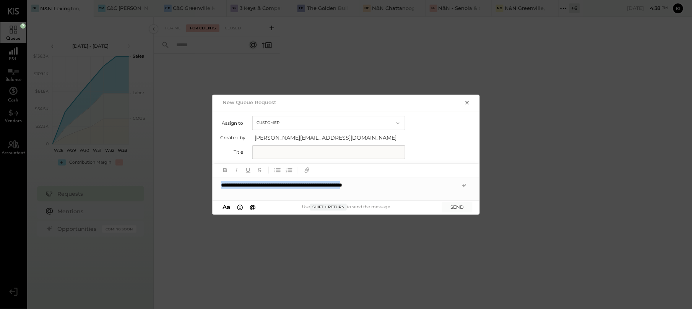
copy div "****"
click at [303, 149] on input "text" at bounding box center [328, 153] width 153 height 14
paste input "**********"
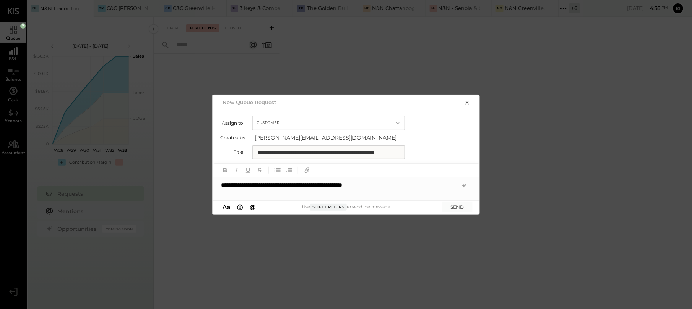
scroll to position [0, 22]
click at [274, 151] on input "**********" at bounding box center [328, 152] width 153 height 14
type input "**********"
click at [337, 159] on div "**********" at bounding box center [345, 137] width 267 height 53
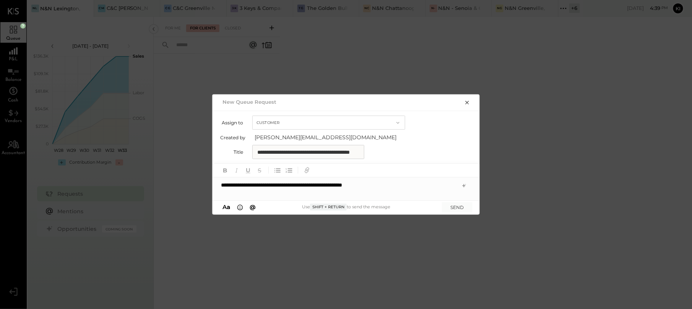
drag, startPoint x: 318, startPoint y: 150, endPoint x: 436, endPoint y: 155, distance: 117.4
click at [318, 150] on input "**********" at bounding box center [308, 152] width 112 height 14
click at [464, 209] on button "SEND" at bounding box center [457, 208] width 31 height 10
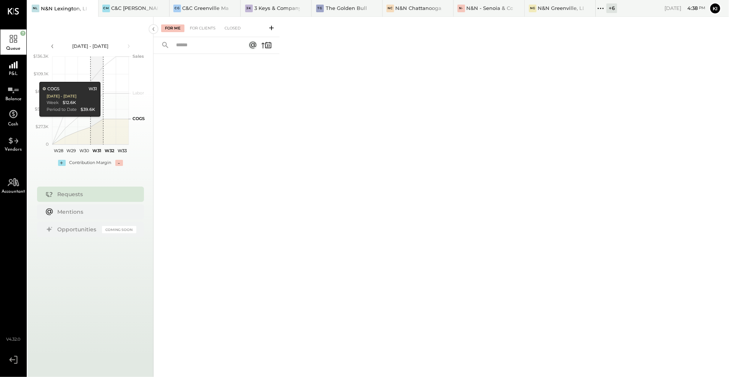
click at [245, 24] on div "For Me For Clients Closed" at bounding box center [211, 28] width 100 height 8
click at [238, 24] on div "Closed" at bounding box center [233, 28] width 24 height 8
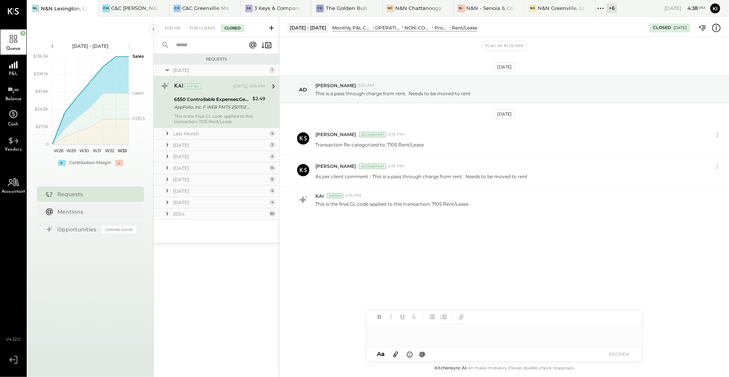
click at [206, 133] on div "Last Month" at bounding box center [220, 133] width 94 height 6
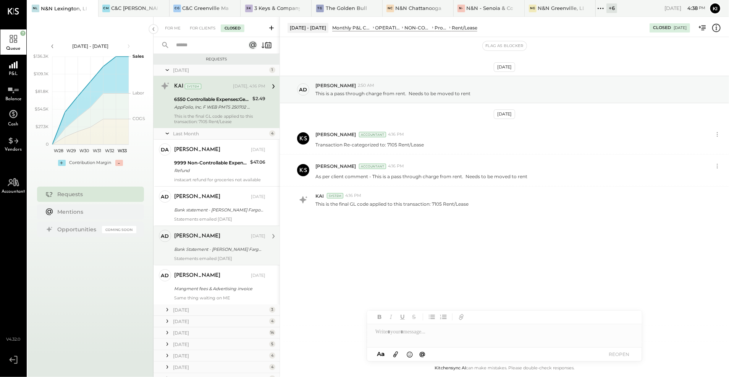
click at [225, 249] on div "Bank Statement - Wells Fargo # 7139 for May 2025" at bounding box center [218, 249] width 89 height 8
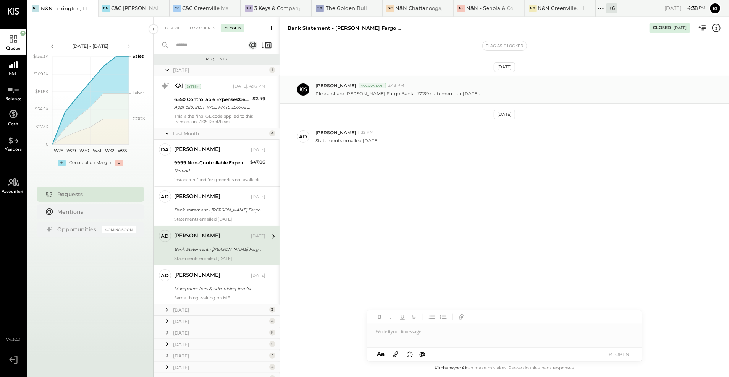
click at [409, 95] on p "Please share Wells Fargo Bank # 7139 statement for May 2025." at bounding box center [398, 93] width 165 height 7
copy p "Please share Wells Fargo Bank # 7139 statement for May 2025."
click at [66, 2] on div "NL N&N Lexington, LLC" at bounding box center [63, 8] width 71 height 17
